Goal: Navigation & Orientation: Find specific page/section

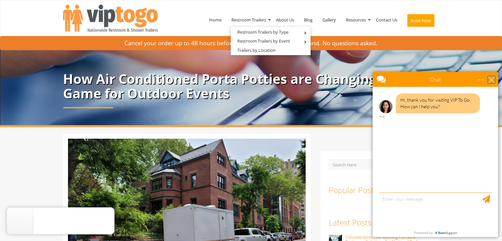
click at [493, 78] on div "close" at bounding box center [492, 79] width 7 height 7
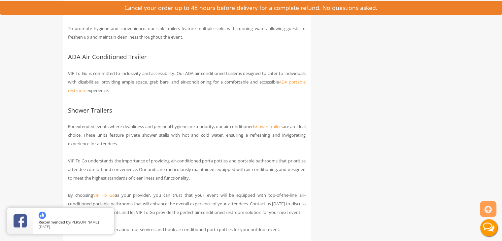
scroll to position [2478, 0]
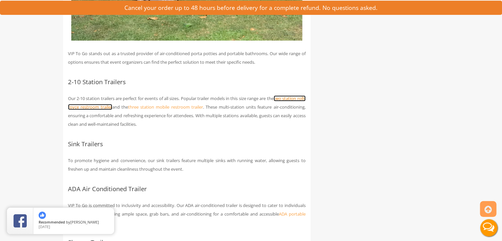
click at [101, 110] on link "two station rolls royce restroom trailer" at bounding box center [187, 102] width 238 height 15
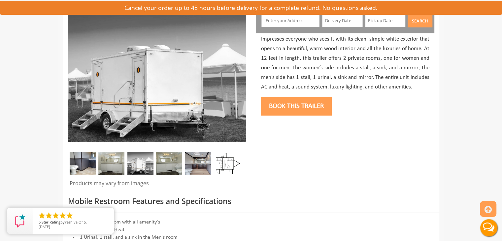
scroll to position [99, 0]
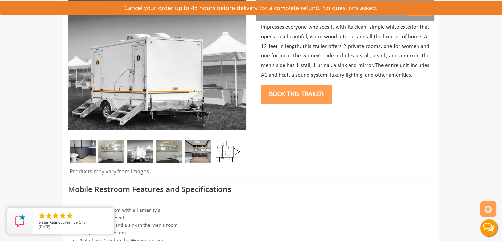
click at [91, 158] on img at bounding box center [83, 151] width 26 height 23
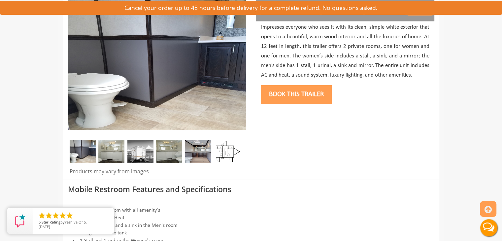
click at [110, 156] on img at bounding box center [111, 151] width 26 height 23
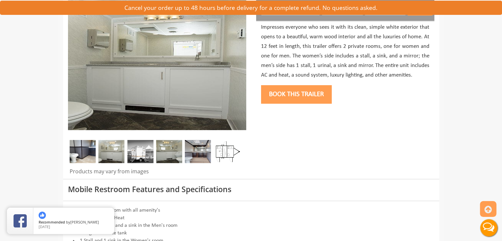
click at [135, 156] on img at bounding box center [141, 151] width 26 height 23
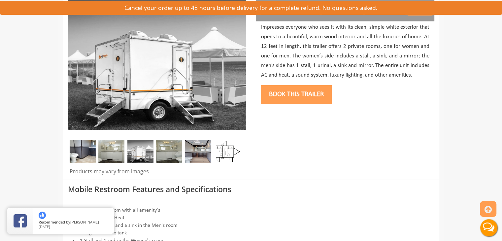
click at [164, 153] on img at bounding box center [169, 151] width 26 height 23
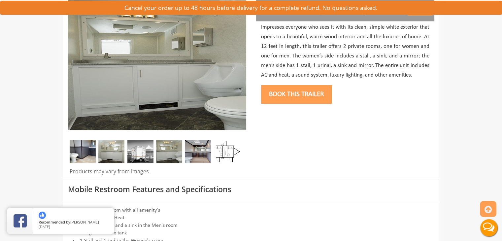
click at [173, 151] on img at bounding box center [169, 151] width 26 height 23
click at [198, 152] on img at bounding box center [198, 151] width 26 height 23
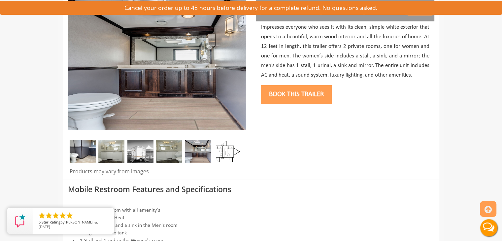
click at [234, 151] on img at bounding box center [227, 151] width 26 height 23
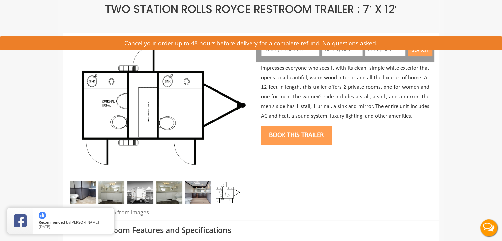
scroll to position [0, 0]
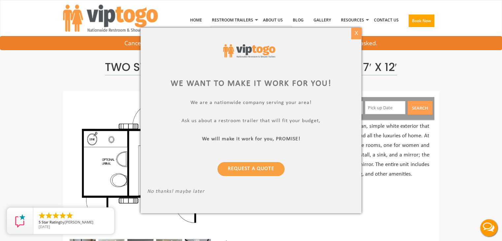
click at [359, 31] on div "X" at bounding box center [357, 33] width 10 height 11
